Goal: Task Accomplishment & Management: Manage account settings

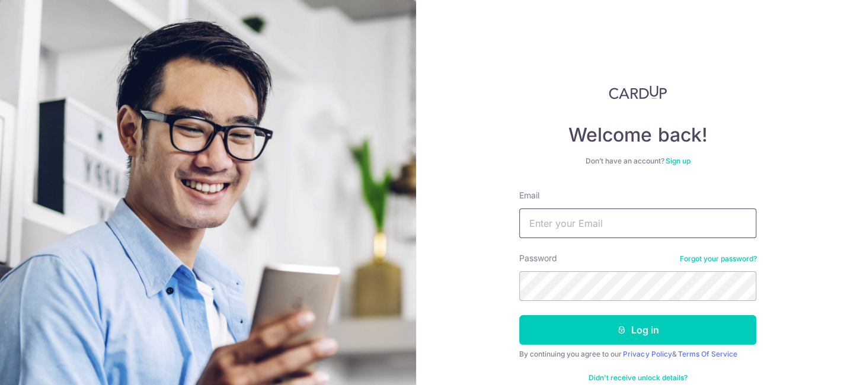
click at [590, 227] on input "Email" at bounding box center [637, 224] width 237 height 30
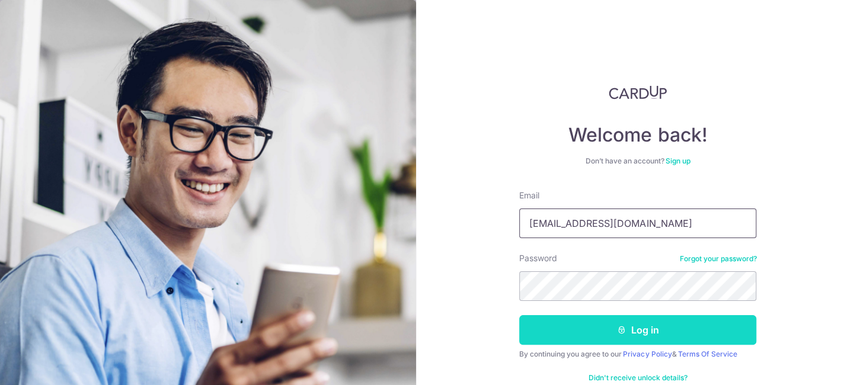
type input "[EMAIL_ADDRESS][DOMAIN_NAME]"
click at [641, 338] on button "Log in" at bounding box center [637, 330] width 237 height 30
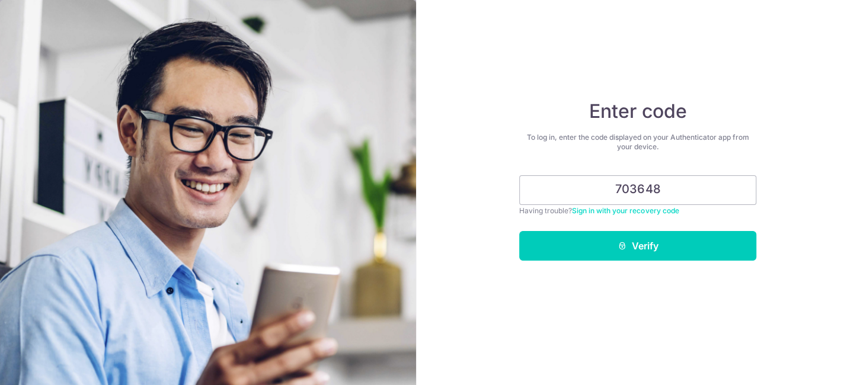
type input "703648"
click at [519, 231] on button "Verify" at bounding box center [637, 246] width 237 height 30
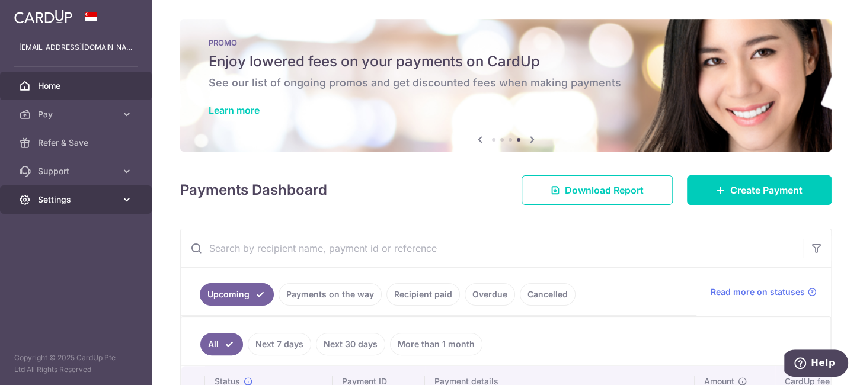
click at [121, 200] on icon at bounding box center [127, 200] width 12 height 12
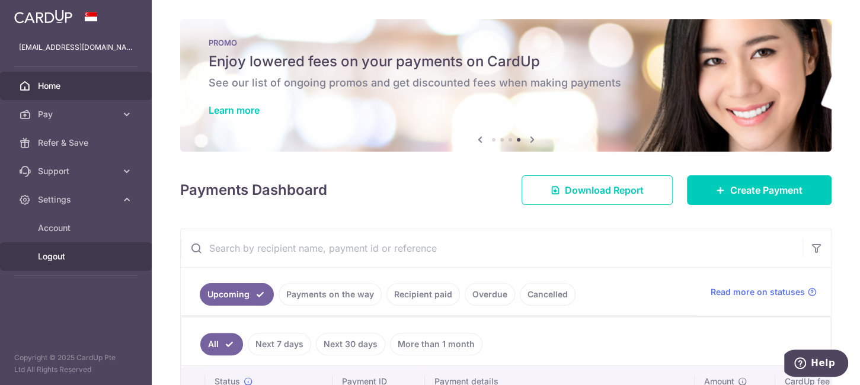
click at [60, 257] on span "Logout" at bounding box center [77, 257] width 78 height 12
